Goal: Navigation & Orientation: Understand site structure

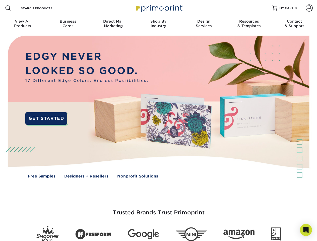
click at [158, 120] on img at bounding box center [159, 110] width 314 height 157
click at [8, 8] on span at bounding box center [8, 8] width 6 height 6
click at [309, 8] on span at bounding box center [309, 8] width 7 height 7
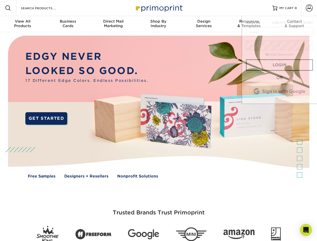
click at [23, 24] on div "View All Products" at bounding box center [22, 23] width 45 height 9
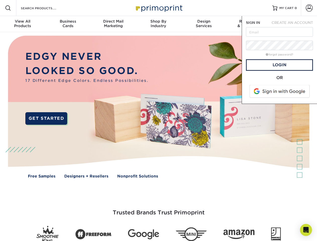
click at [68, 24] on div "Business Cards" at bounding box center [67, 23] width 45 height 9
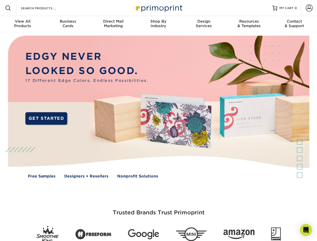
click at [113, 24] on div "Direct Mail Marketing" at bounding box center [113, 23] width 45 height 9
click at [158, 24] on div "Shop By Industry" at bounding box center [158, 23] width 45 height 9
click at [204, 24] on div "Design Services" at bounding box center [203, 23] width 45 height 9
click at [249, 24] on div "Resources & Templates" at bounding box center [248, 23] width 45 height 9
click at [294, 24] on div "Contact & Support" at bounding box center [294, 23] width 45 height 9
